Goal: Information Seeking & Learning: Check status

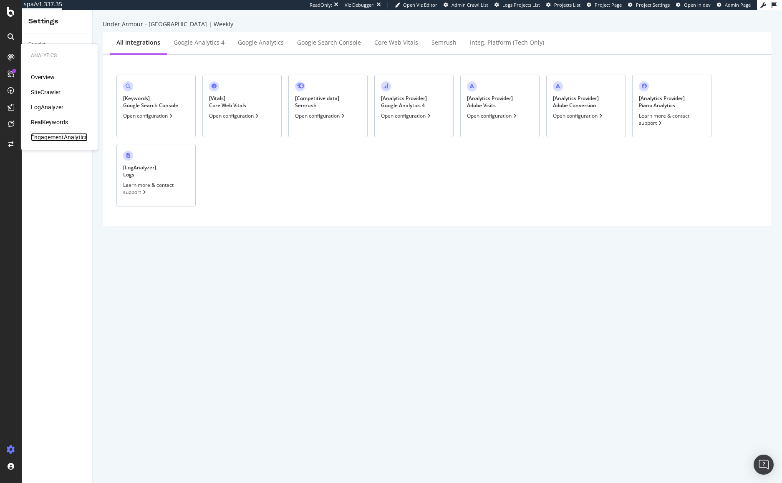
click at [48, 136] on div "EngagementAnalytics" at bounding box center [59, 137] width 57 height 8
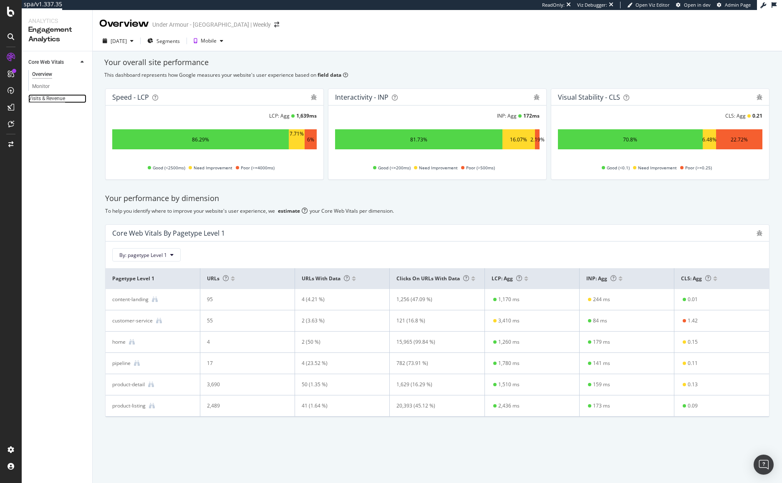
click at [60, 97] on div "Visits & Revenue" at bounding box center [46, 98] width 37 height 9
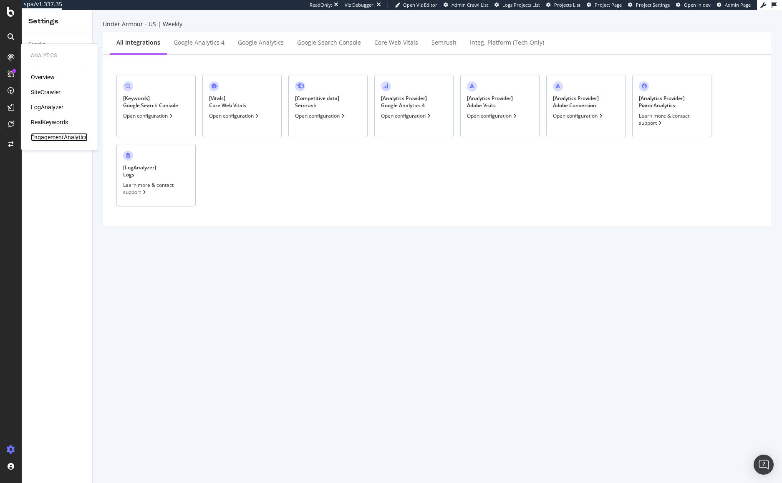
click at [71, 139] on div "EngagementAnalytics" at bounding box center [59, 137] width 57 height 8
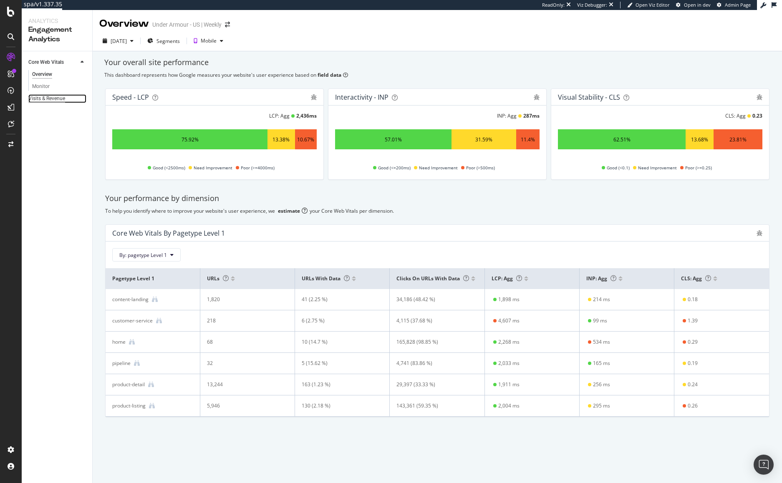
click at [53, 100] on div "Visits & Revenue" at bounding box center [46, 98] width 37 height 9
